Goal: Find specific page/section: Find specific page/section

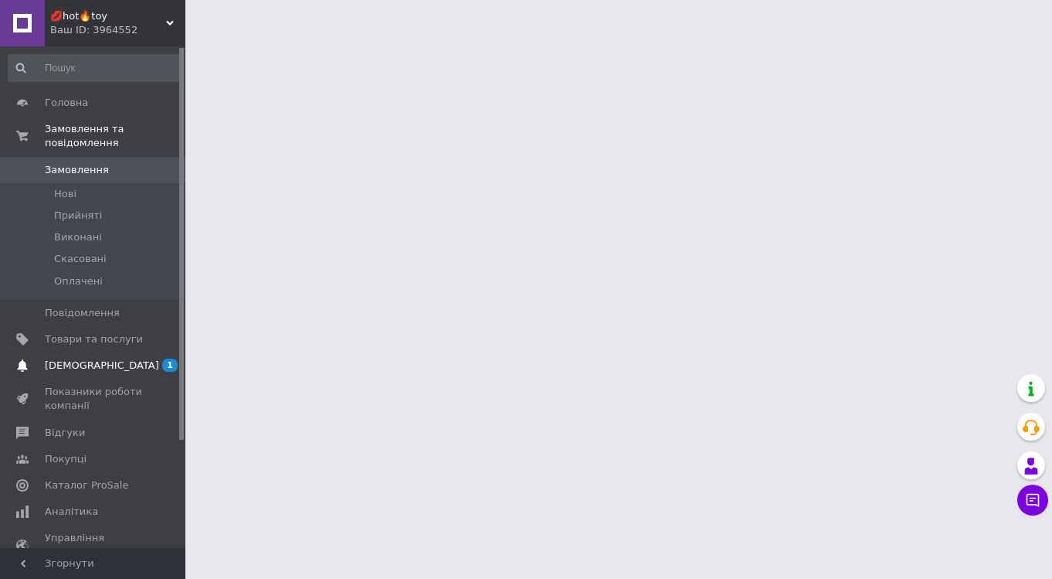
click at [72, 359] on span "[DEMOGRAPHIC_DATA]" at bounding box center [102, 366] width 114 height 14
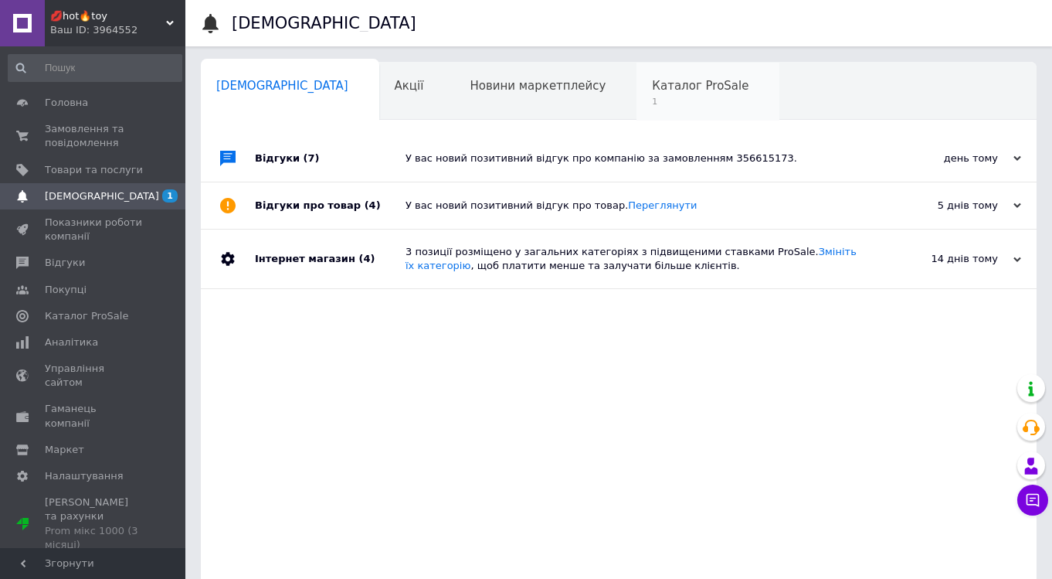
click at [652, 83] on span "Каталог ProSale" at bounding box center [700, 86] width 97 height 14
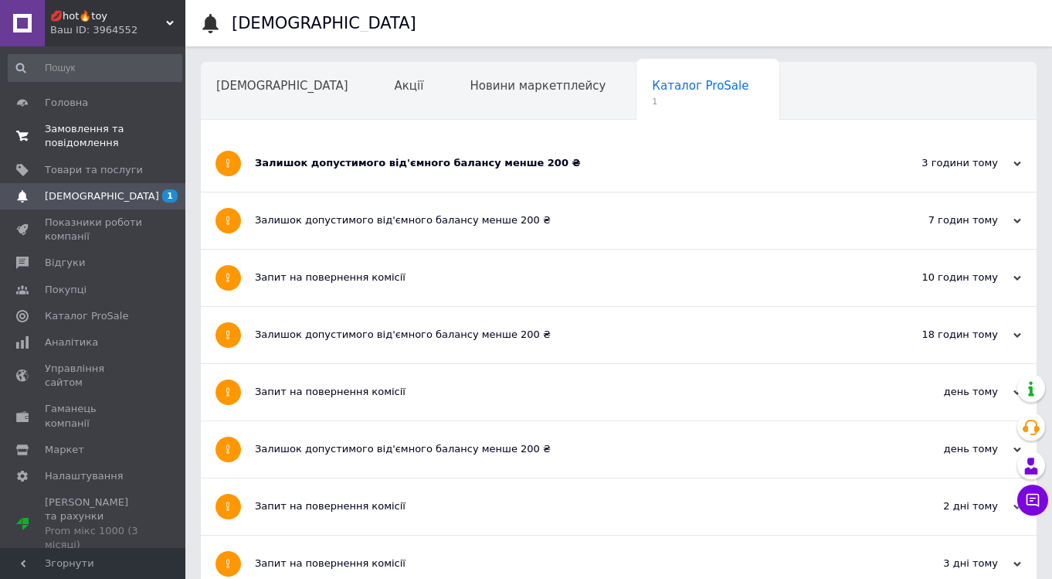
click at [78, 134] on span "Замовлення та повідомлення" at bounding box center [94, 136] width 98 height 28
